Goal: Understand process/instructions: Learn how to perform a task or action

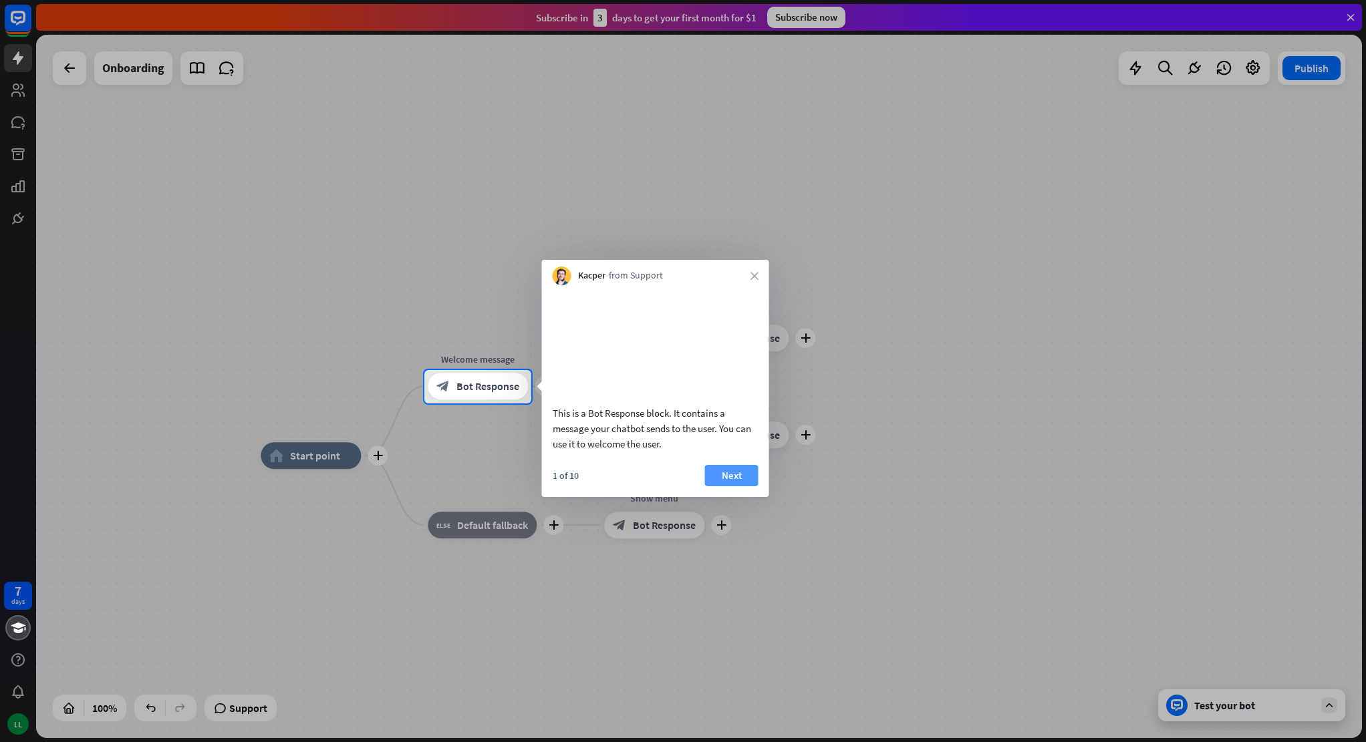
click at [728, 486] on button "Next" at bounding box center [731, 475] width 53 height 21
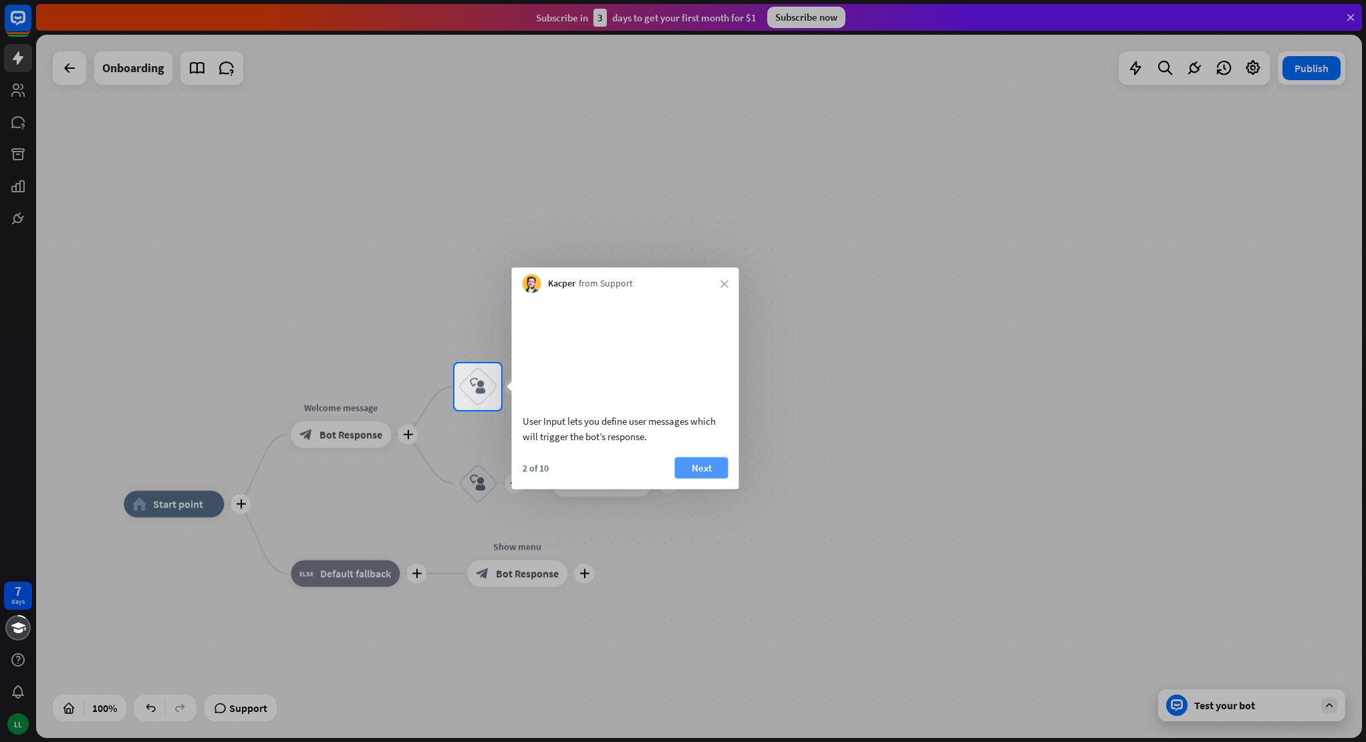
click at [701, 478] on button "Next" at bounding box center [701, 467] width 53 height 21
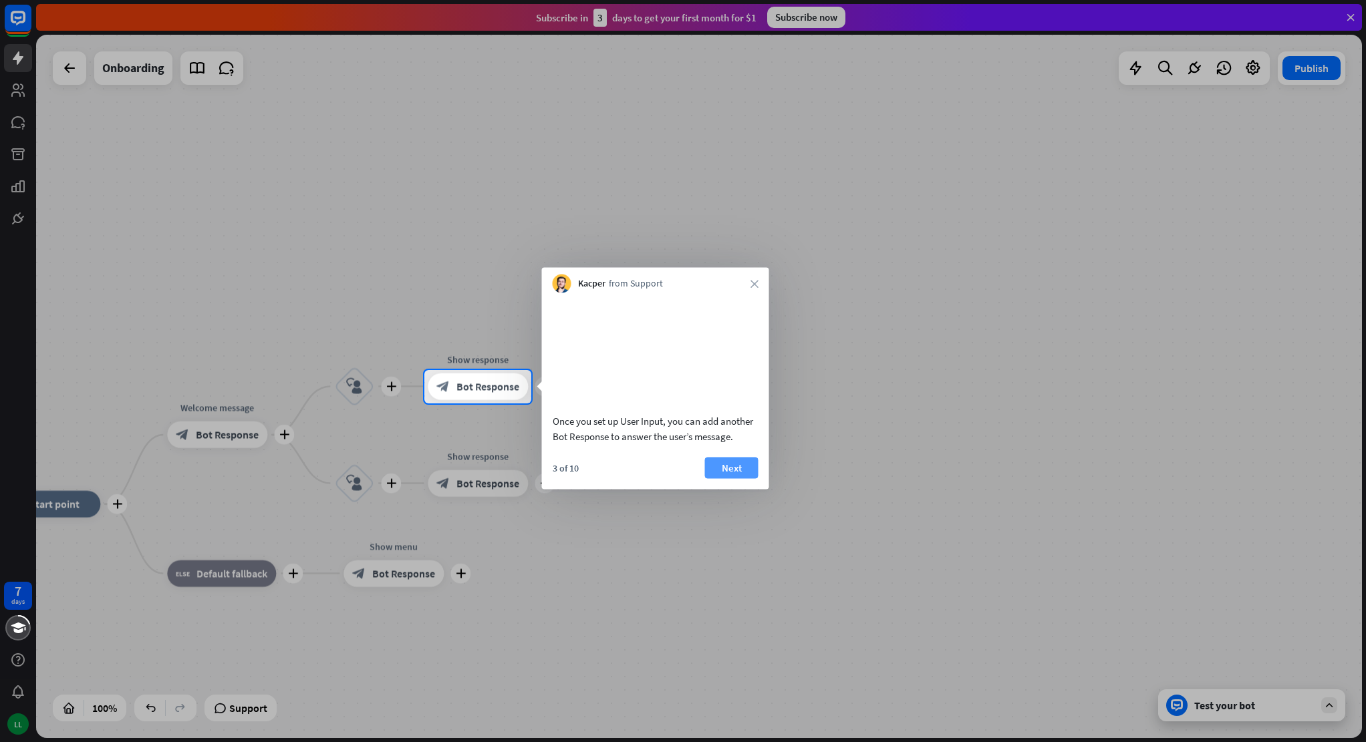
click at [713, 478] on button "Next" at bounding box center [731, 467] width 53 height 21
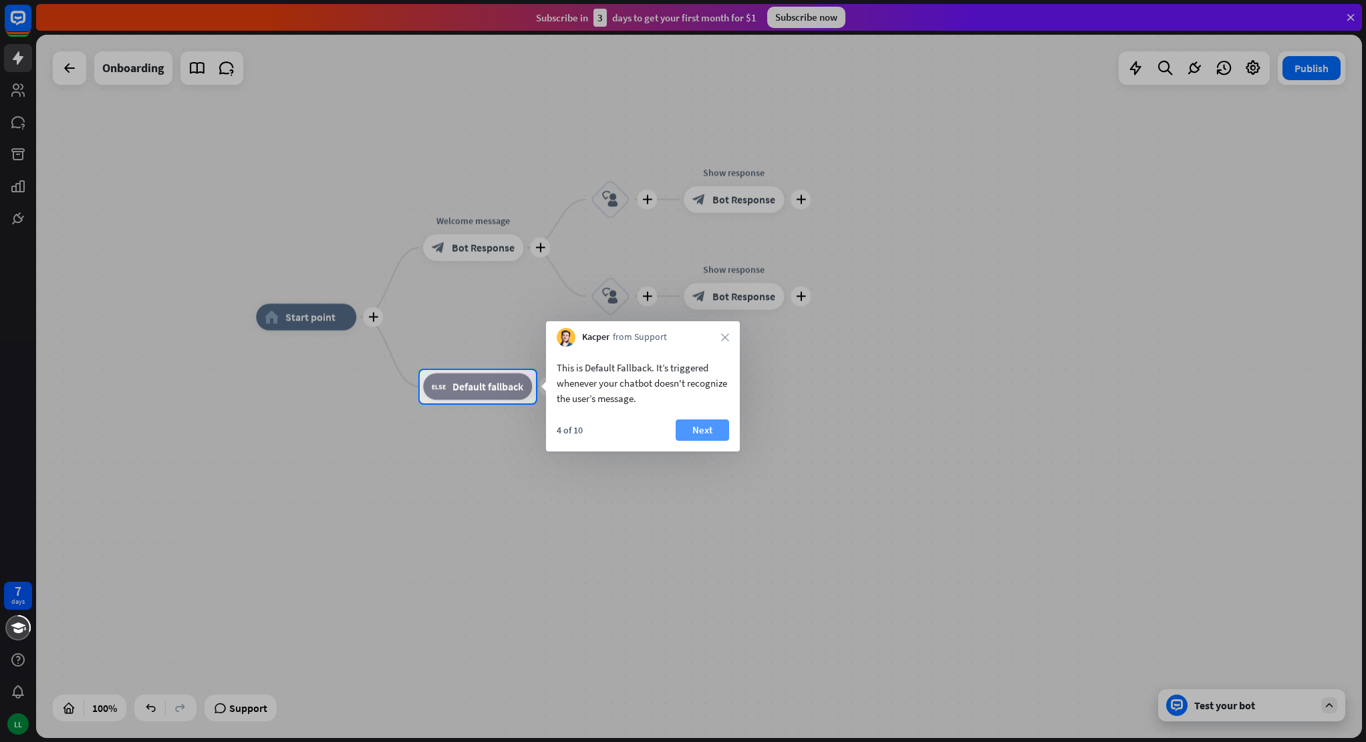
click at [702, 431] on button "Next" at bounding box center [702, 430] width 53 height 21
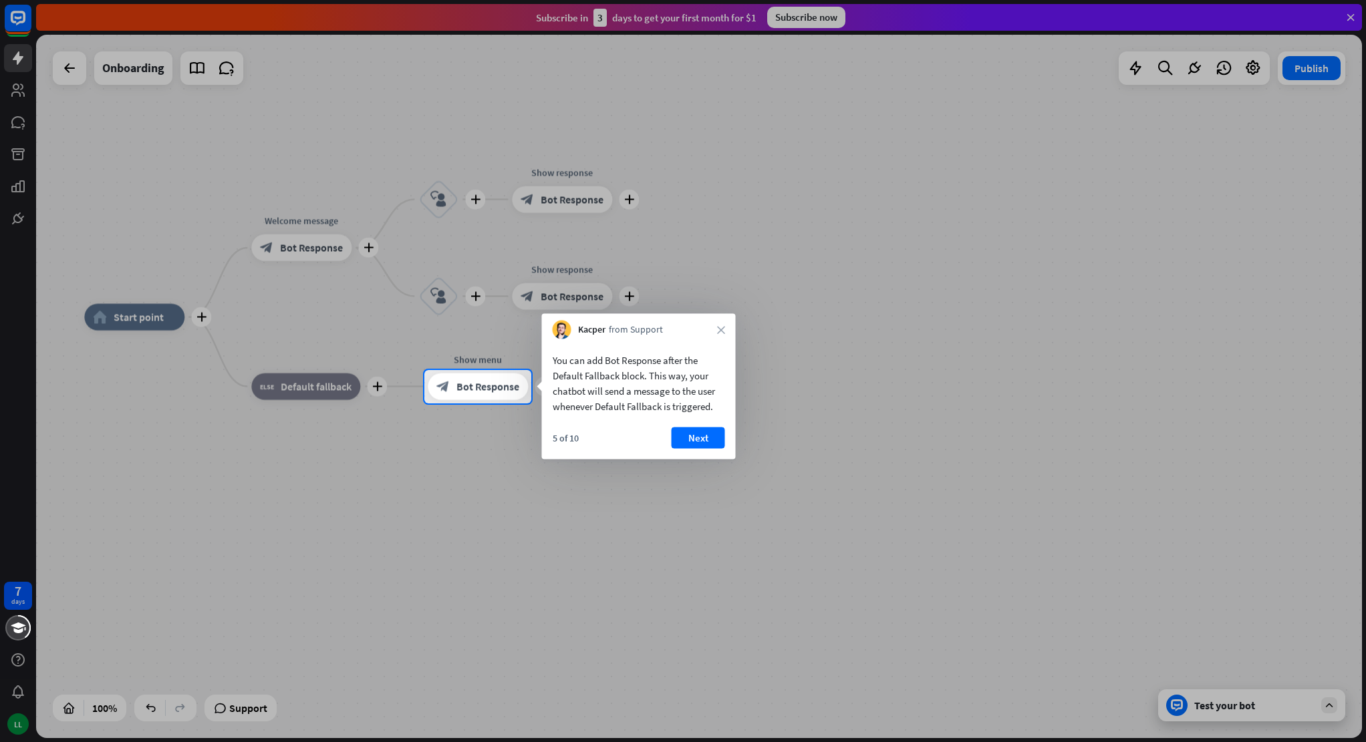
click at [702, 431] on button "Next" at bounding box center [698, 438] width 53 height 21
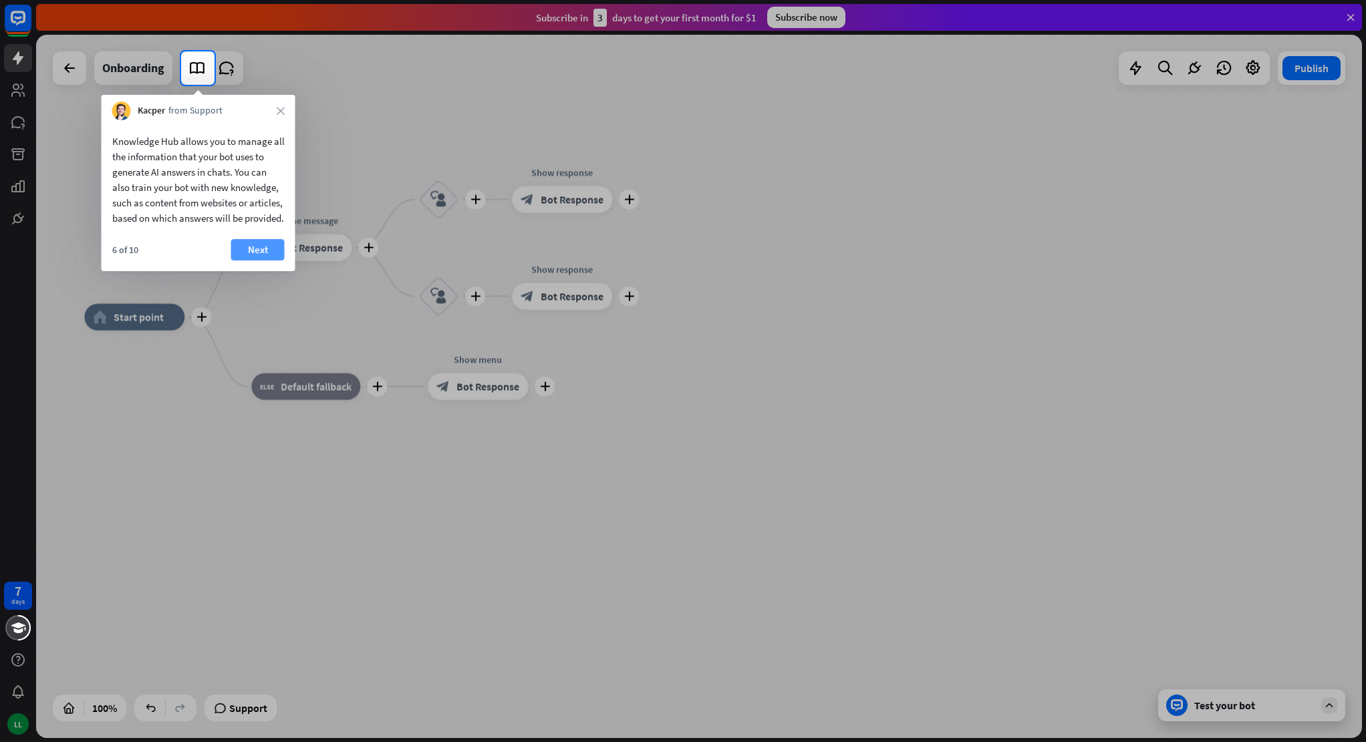
click at [270, 261] on button "Next" at bounding box center [257, 249] width 53 height 21
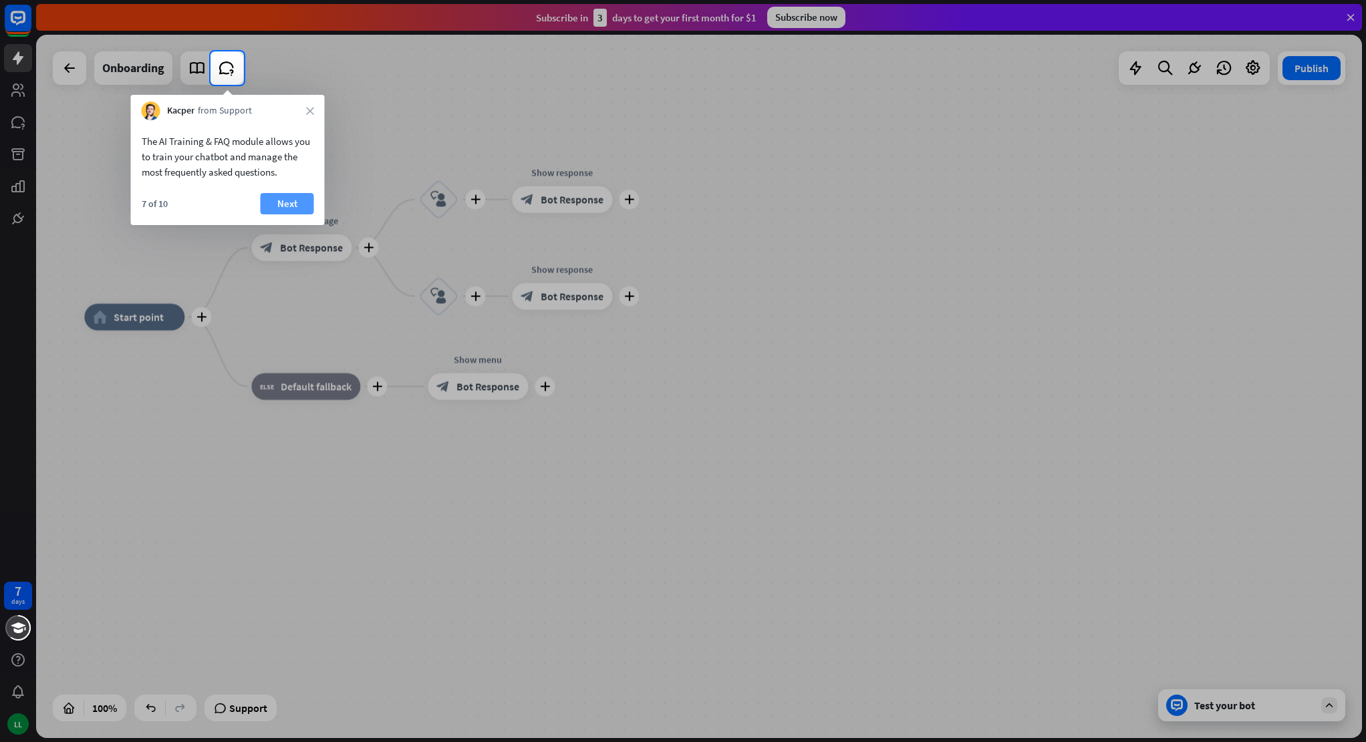
click at [285, 208] on button "Next" at bounding box center [287, 203] width 53 height 21
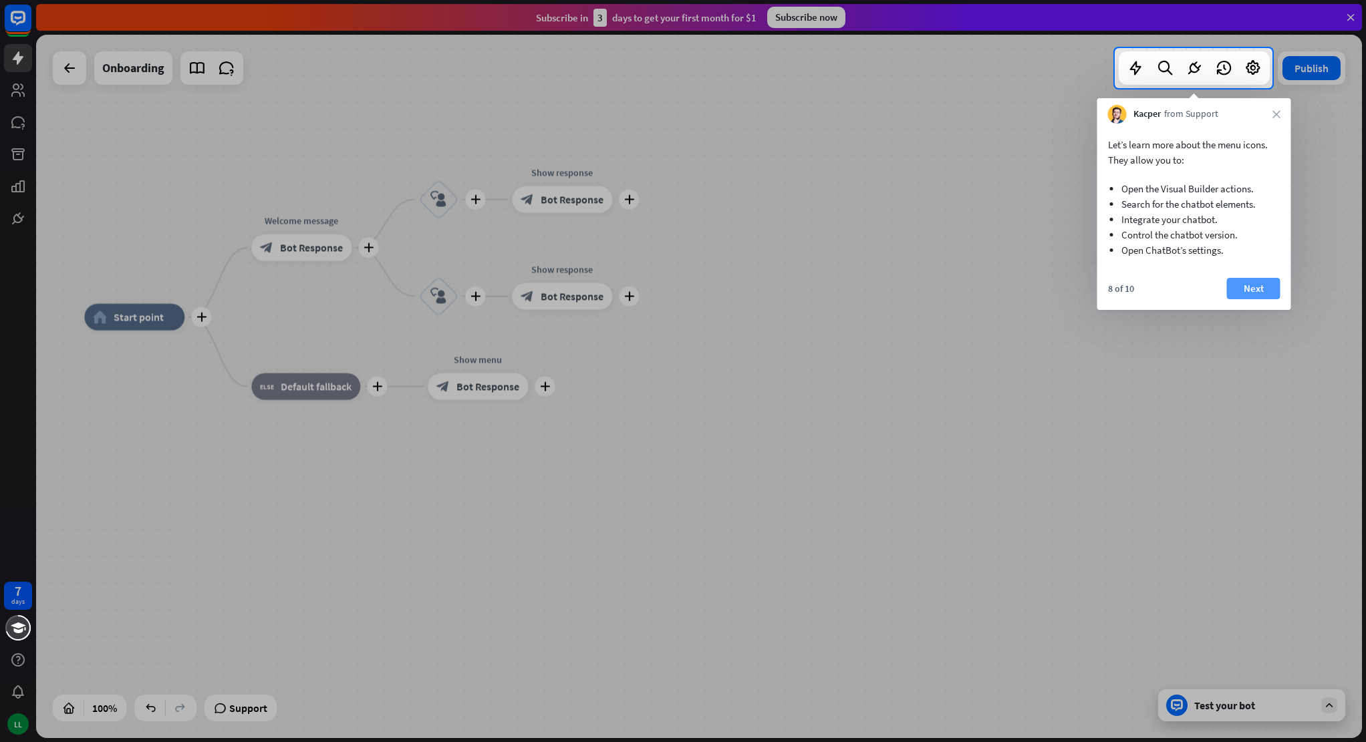
click at [1256, 285] on button "Next" at bounding box center [1253, 288] width 53 height 21
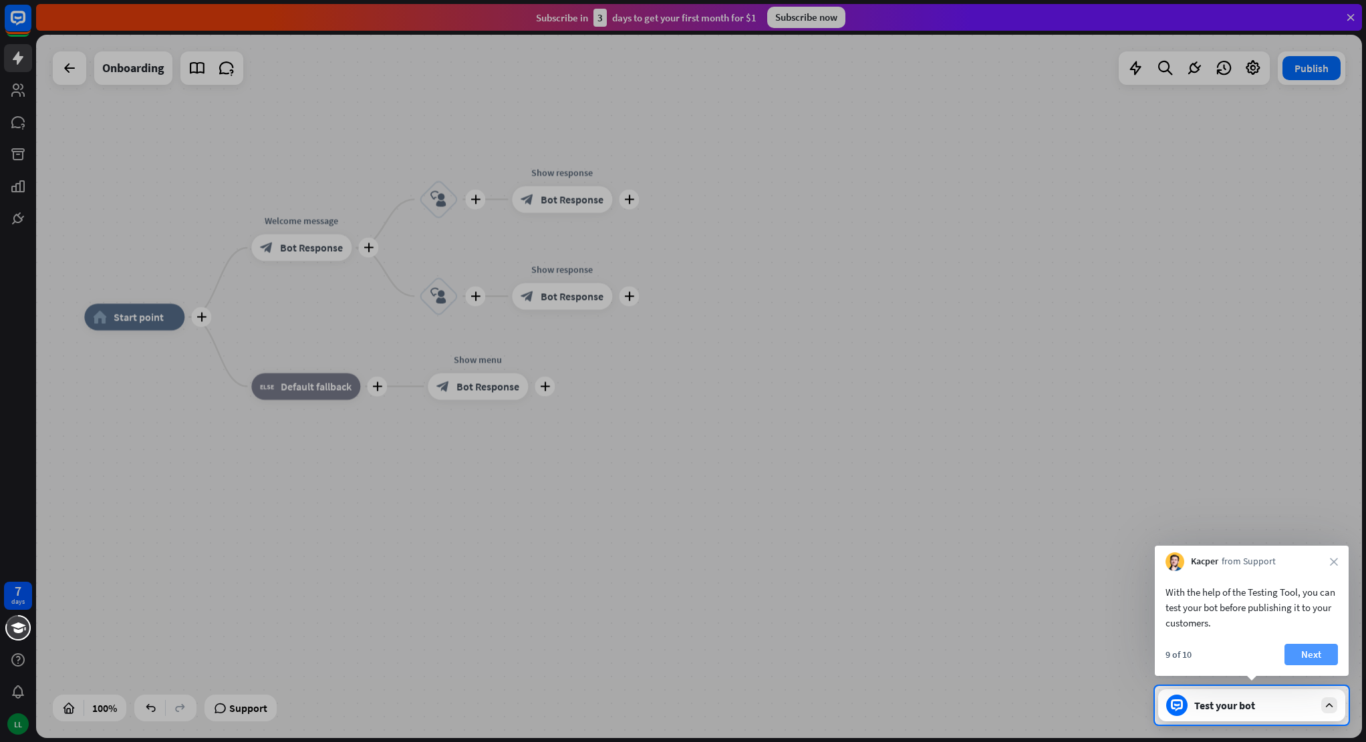
click at [1318, 656] on button "Next" at bounding box center [1310, 654] width 53 height 21
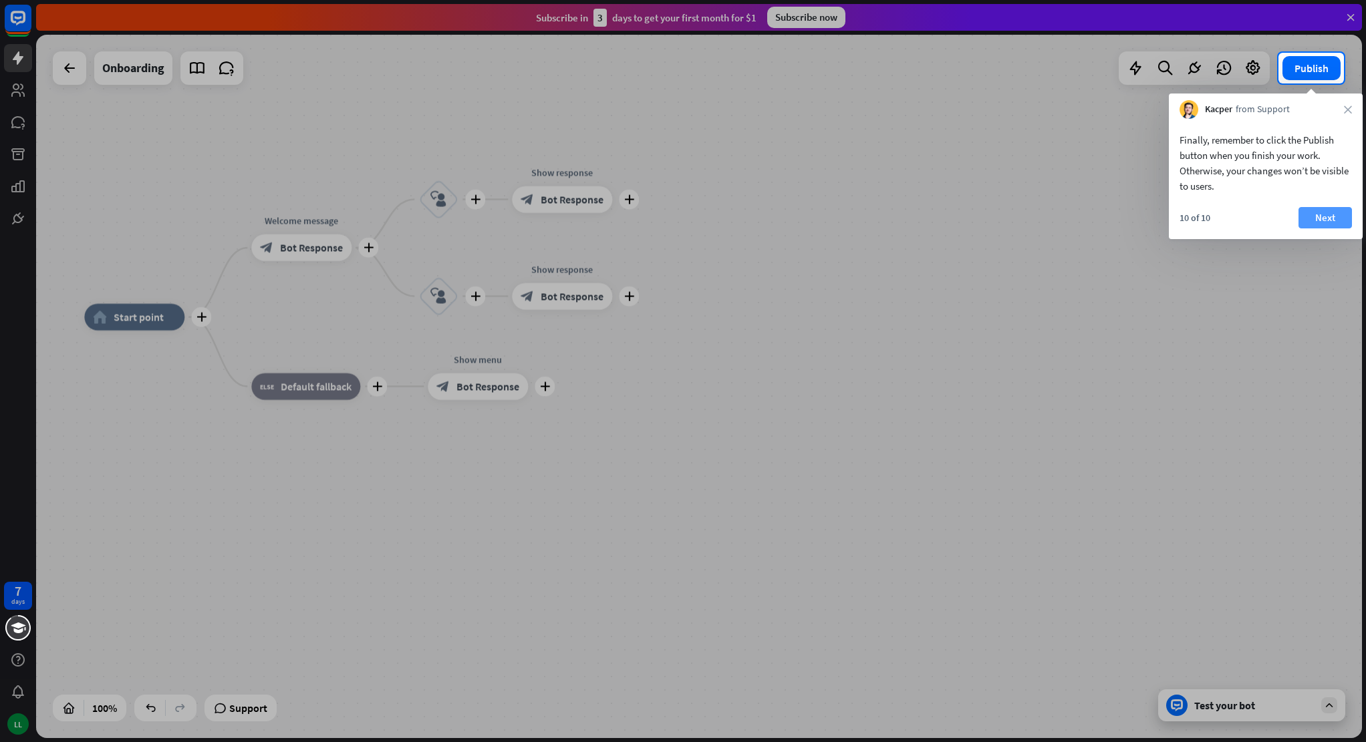
click at [1318, 215] on button "Next" at bounding box center [1324, 217] width 53 height 21
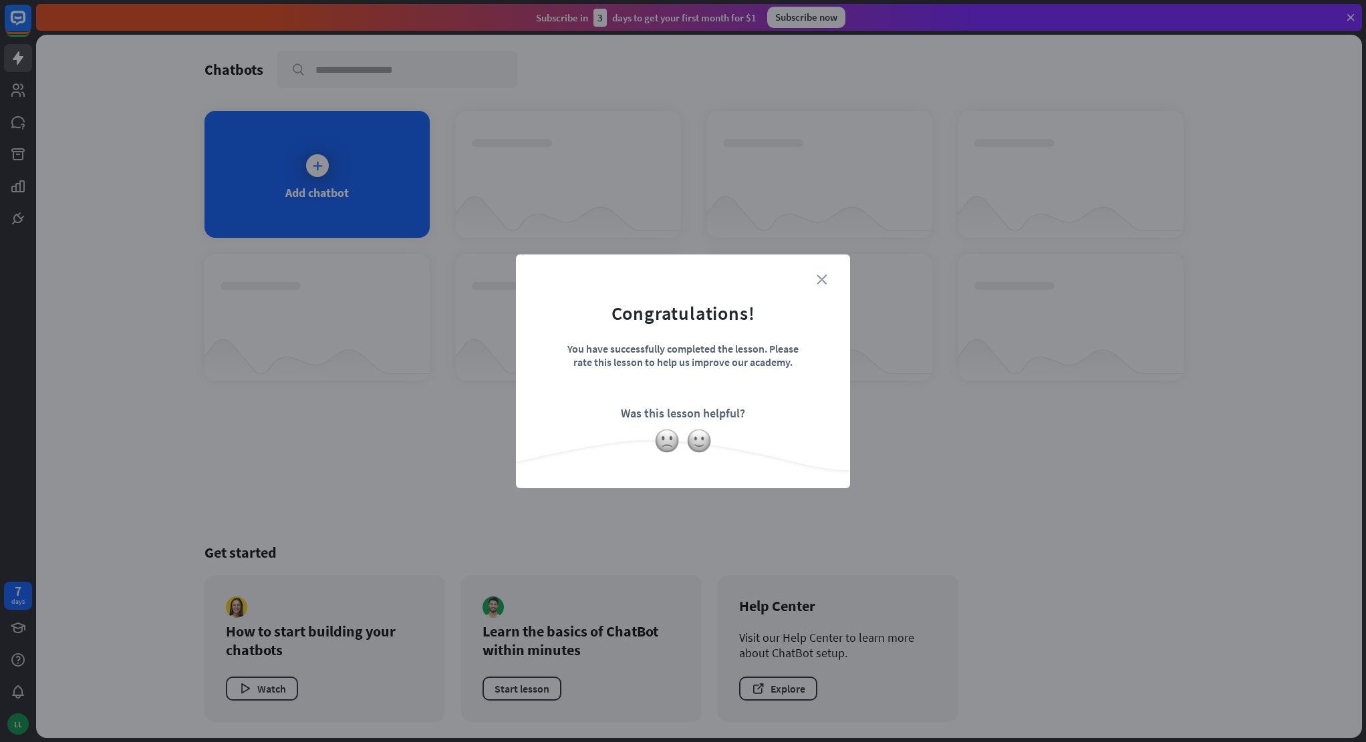
click at [820, 275] on icon "close" at bounding box center [822, 280] width 10 height 10
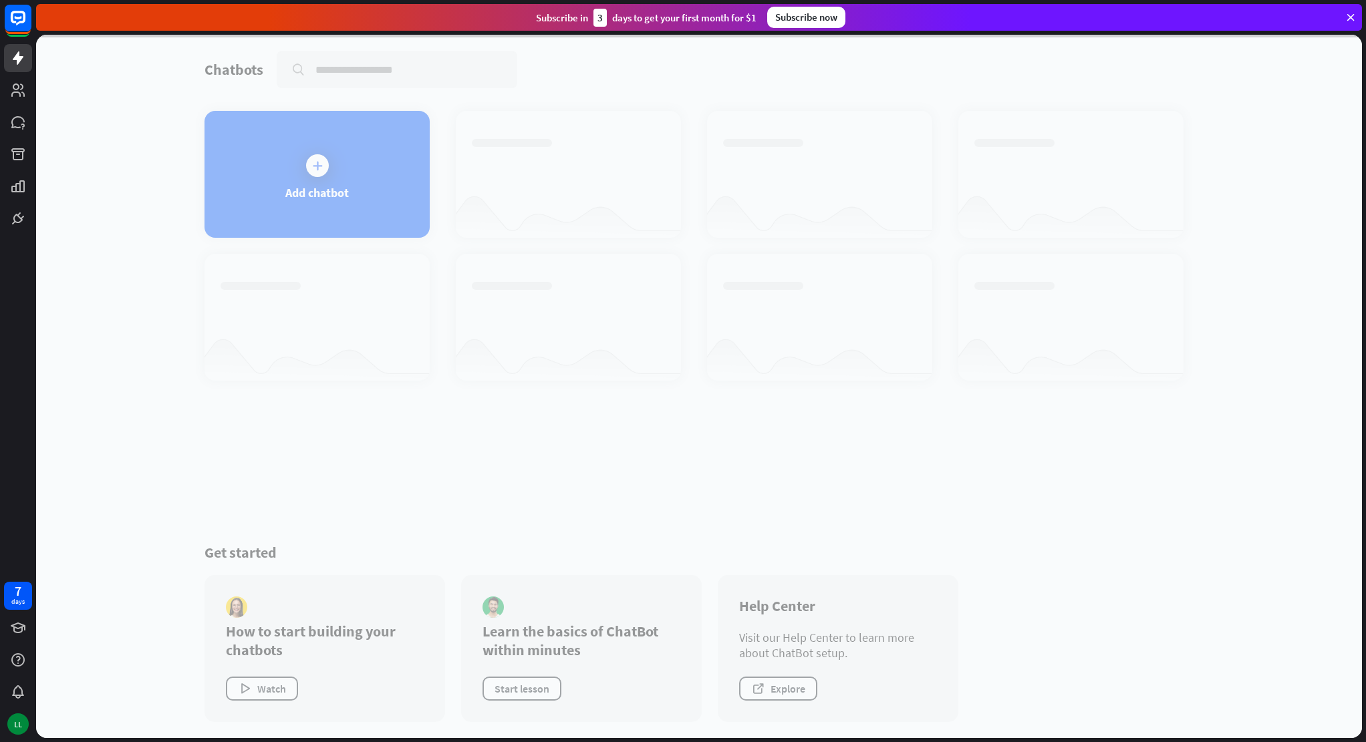
click at [313, 175] on div at bounding box center [699, 387] width 1326 height 704
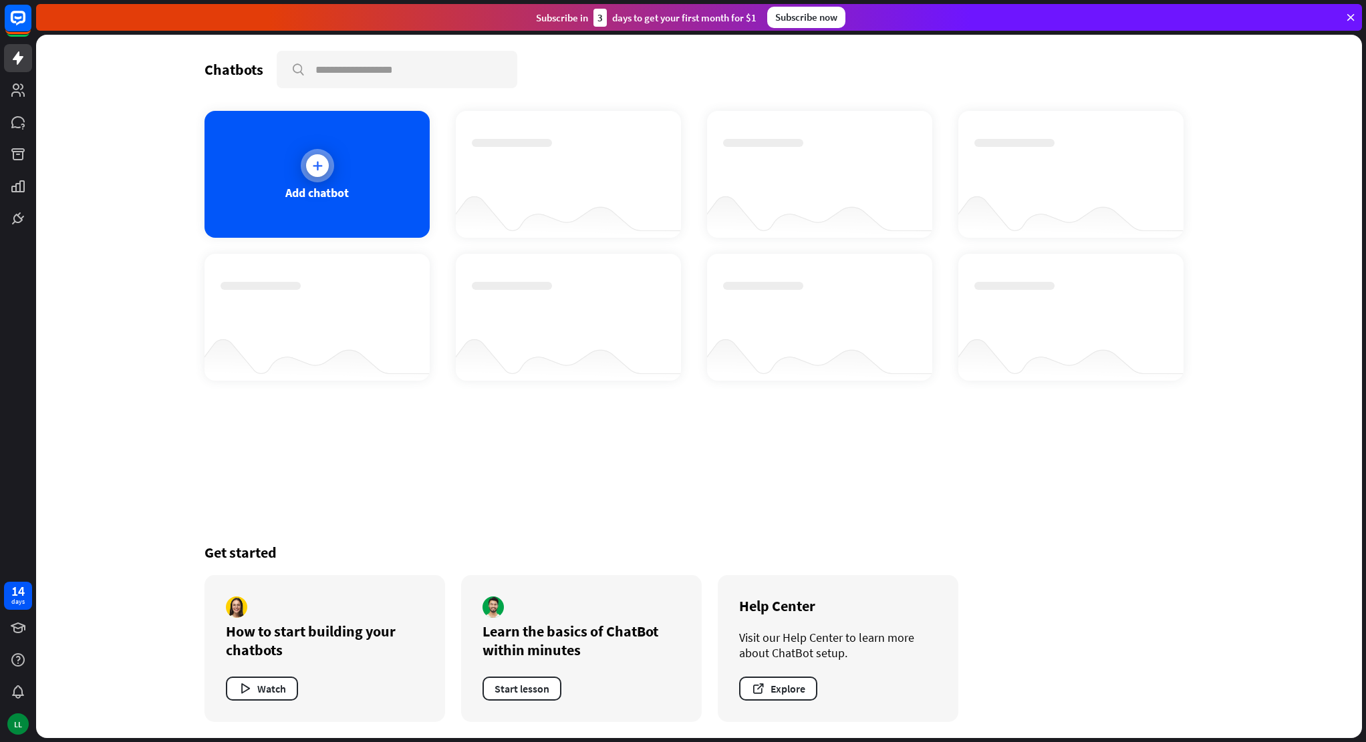
click at [313, 171] on icon at bounding box center [317, 165] width 13 height 13
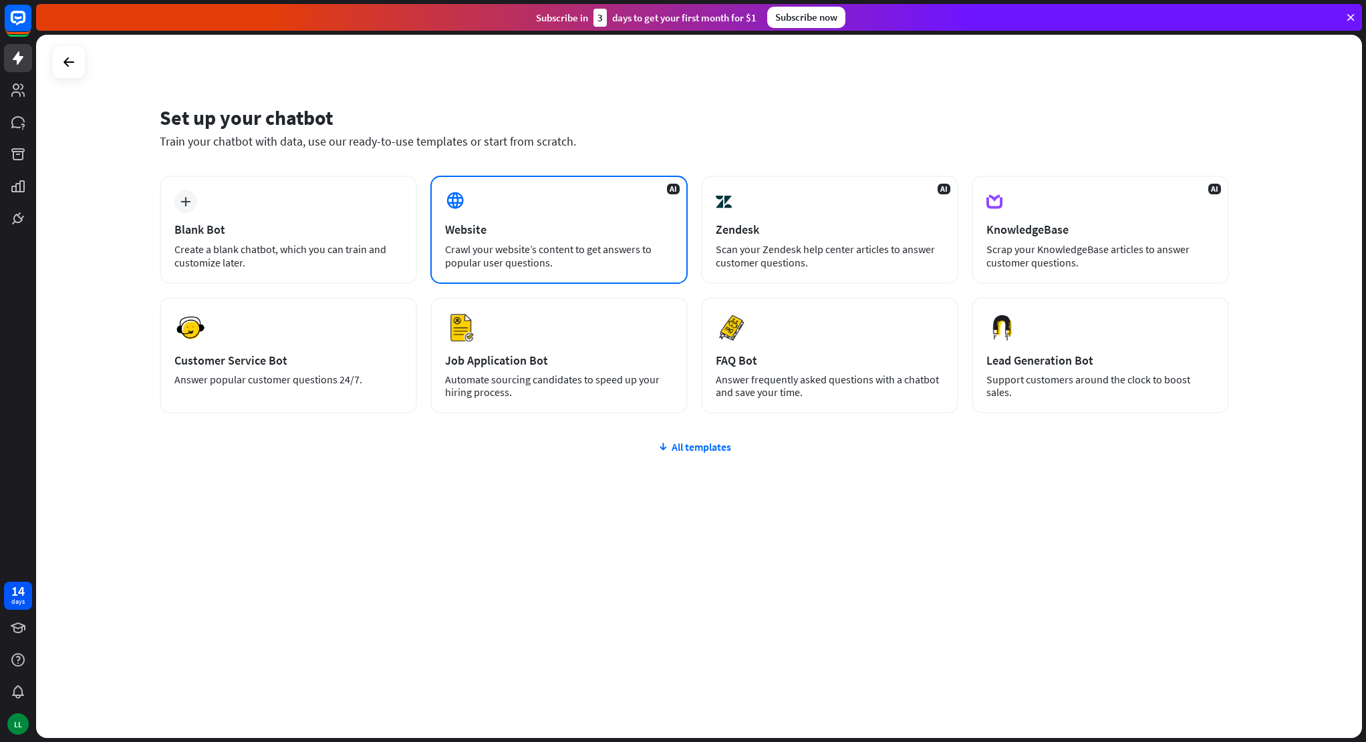
click at [540, 251] on div "Crawl your website’s content to get answers to popular user questions." at bounding box center [559, 256] width 228 height 27
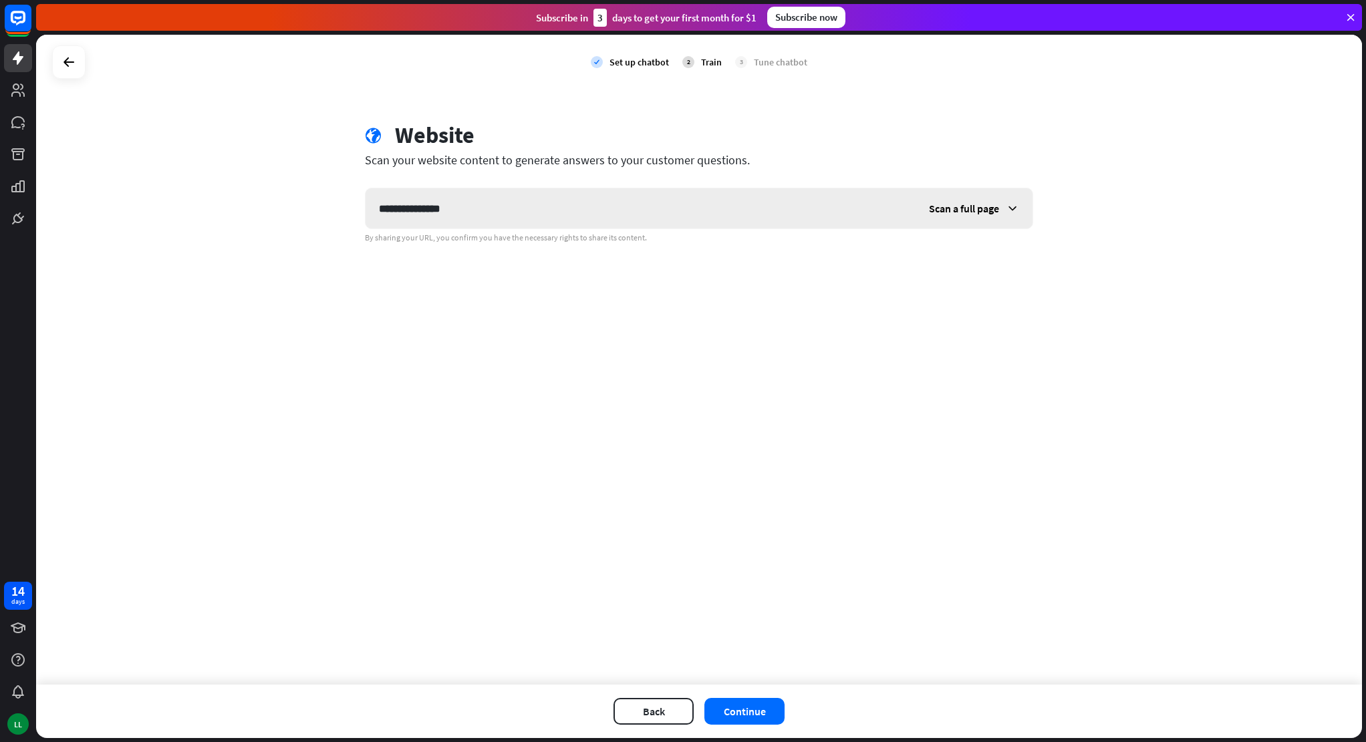
type input "**********"
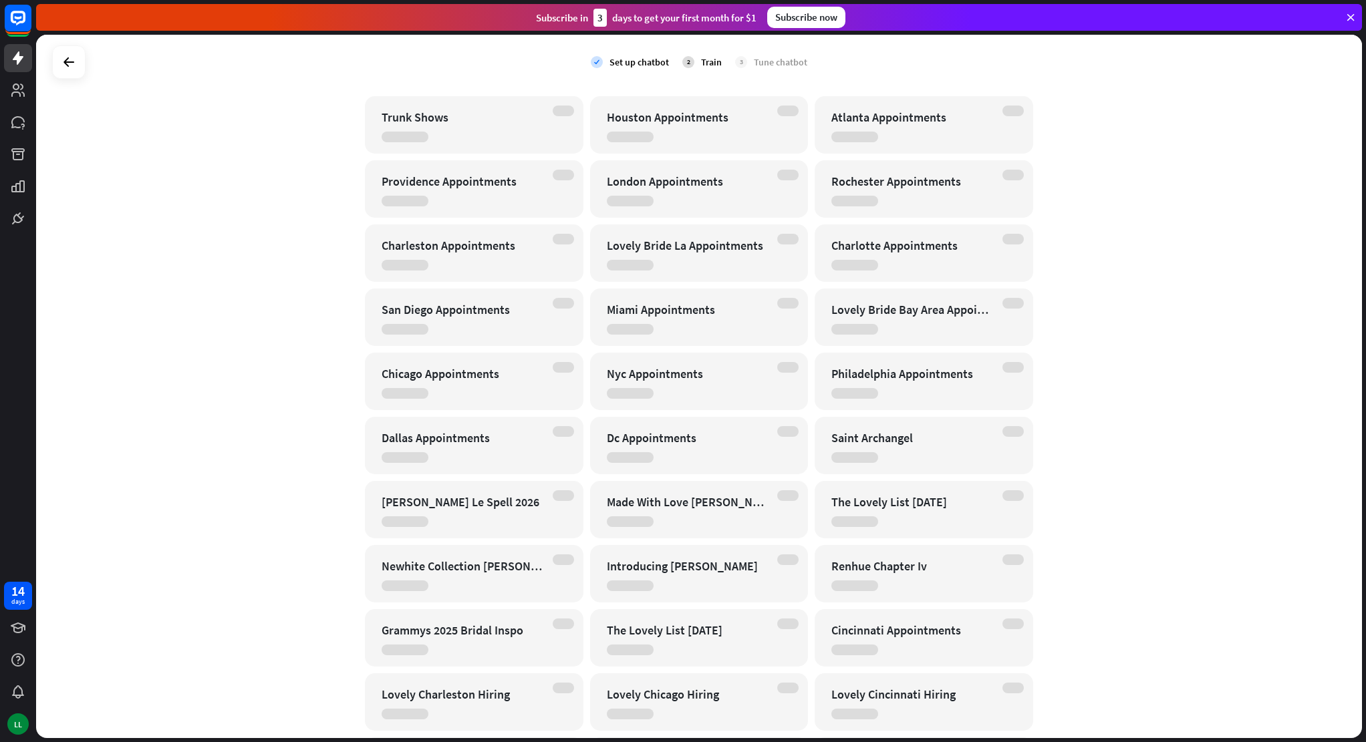
scroll to position [647, 0]
